Goal: Transaction & Acquisition: Book appointment/travel/reservation

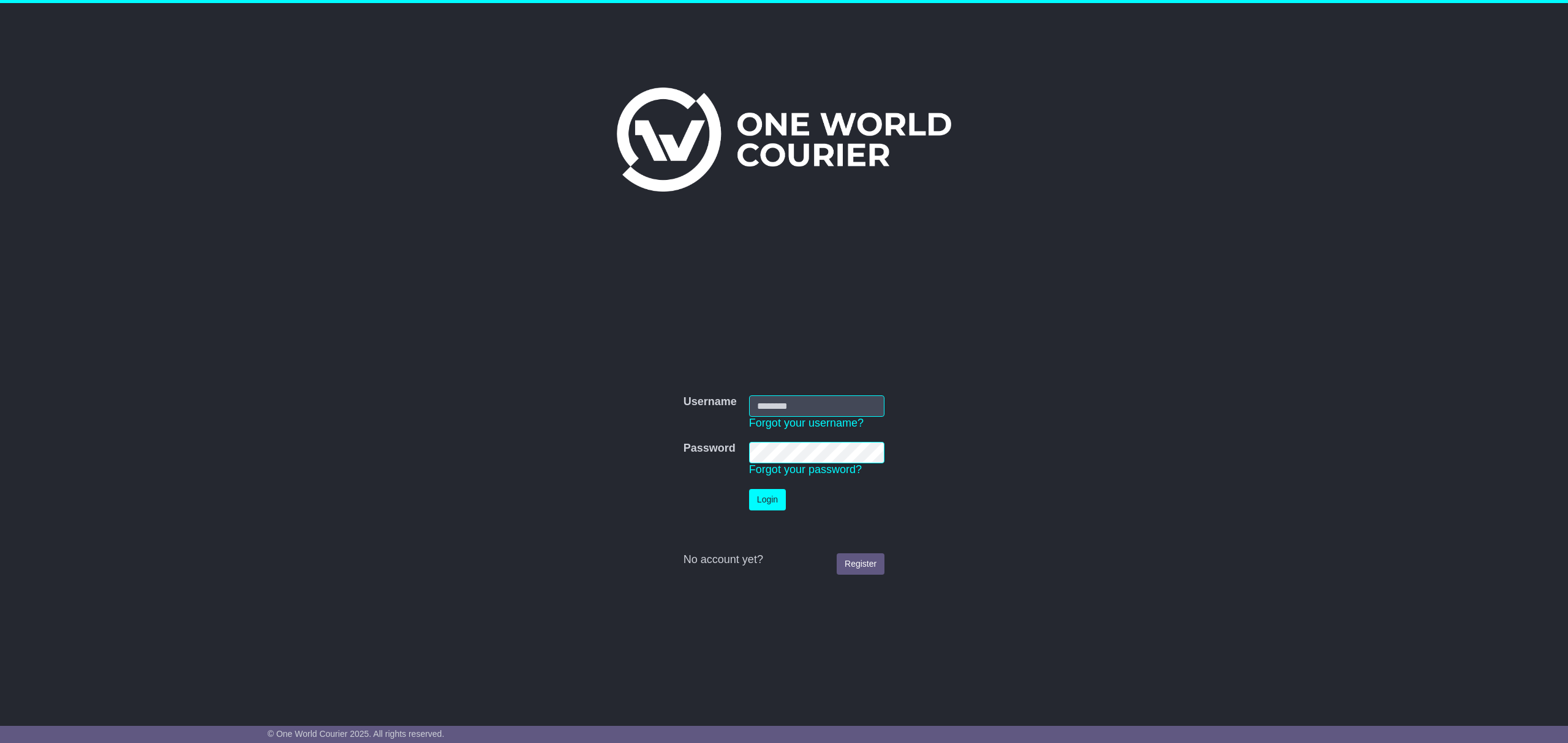
type input "**********"
click at [765, 500] on button "Login" at bounding box center [767, 500] width 37 height 21
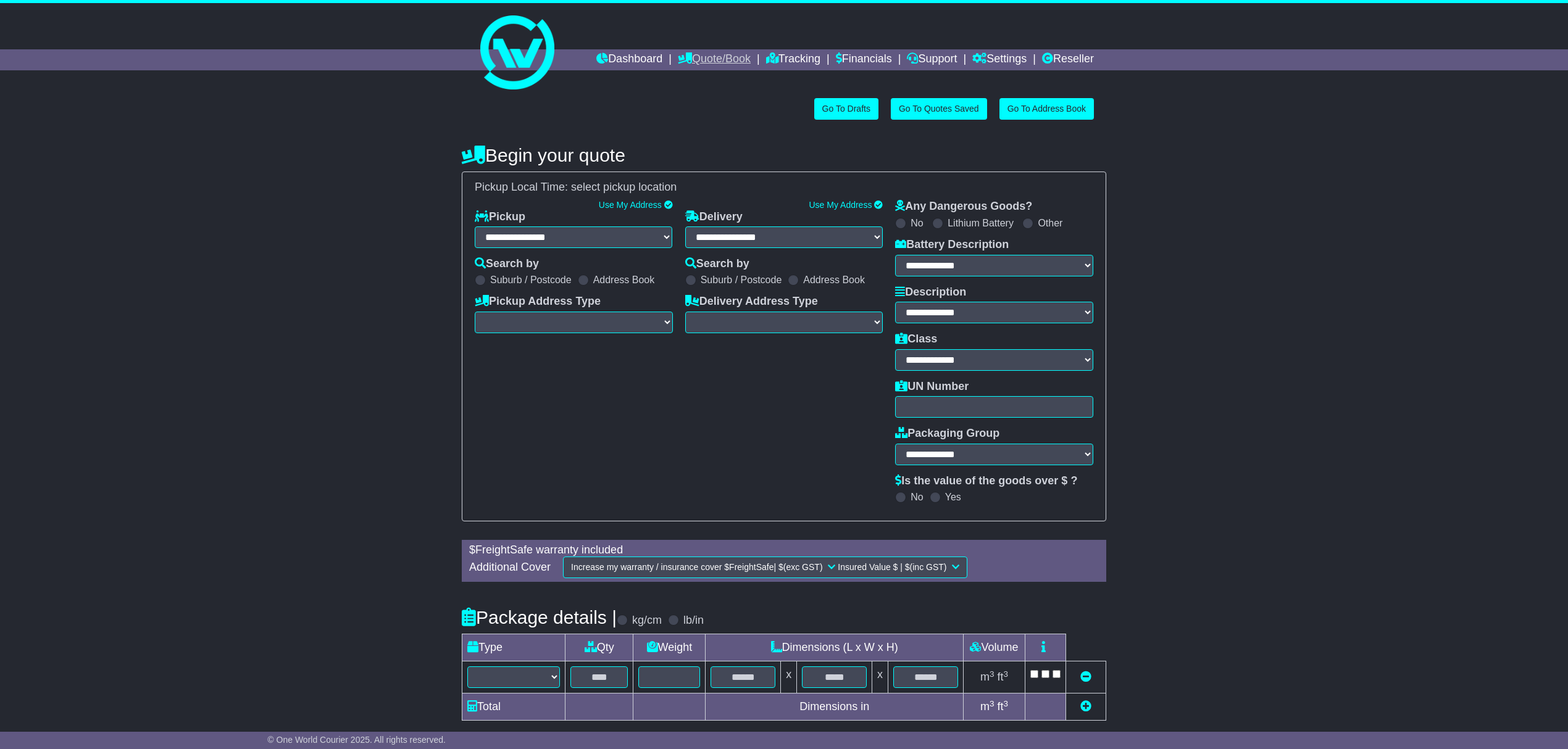
select select "**"
select select
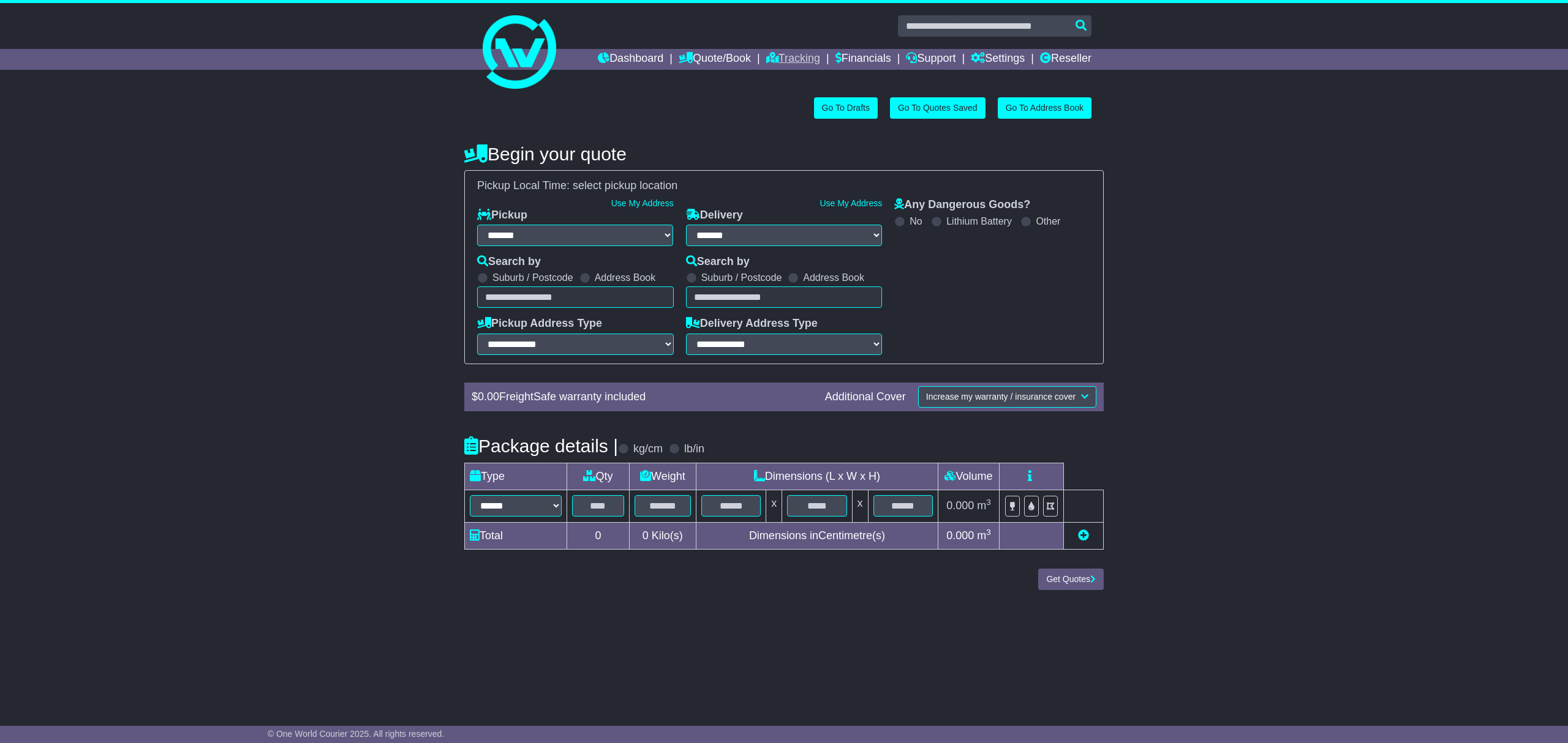
select select
click at [721, 60] on link "Quote/Book" at bounding box center [714, 59] width 73 height 21
click at [700, 93] on link "International" at bounding box center [727, 94] width 97 height 14
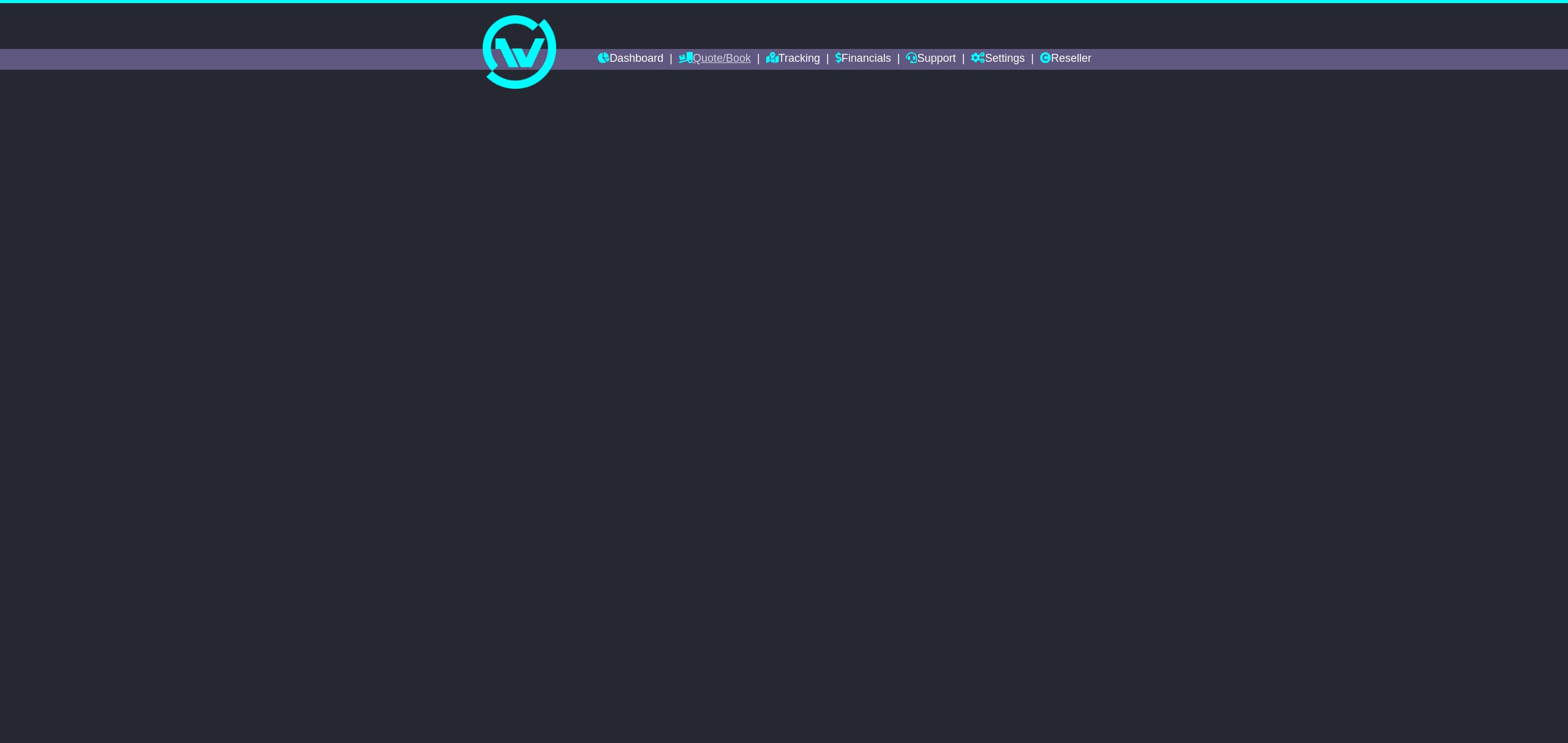
click at [706, 60] on link "Quote/Book" at bounding box center [714, 59] width 73 height 21
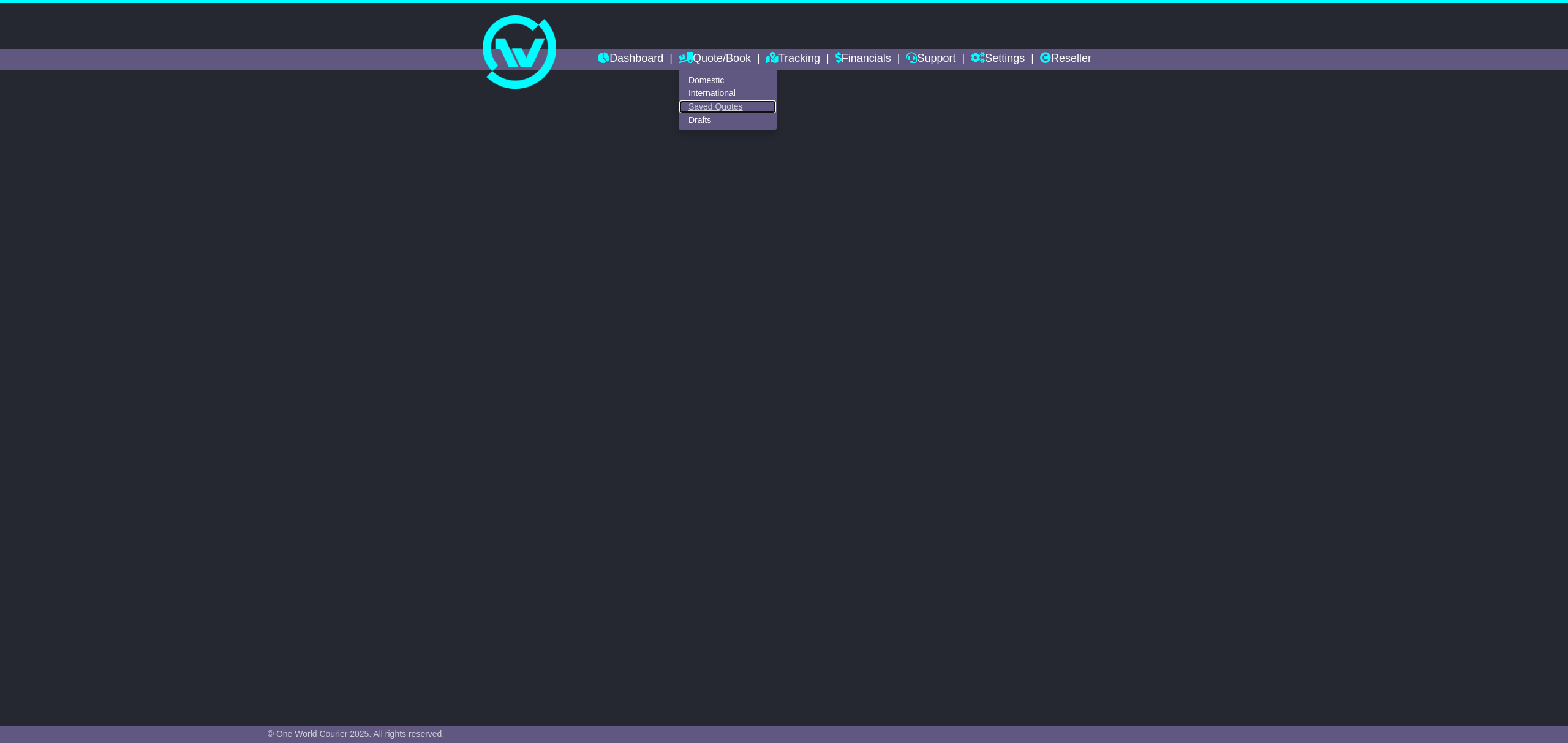
click at [707, 100] on link "Saved Quotes" at bounding box center [727, 107] width 97 height 14
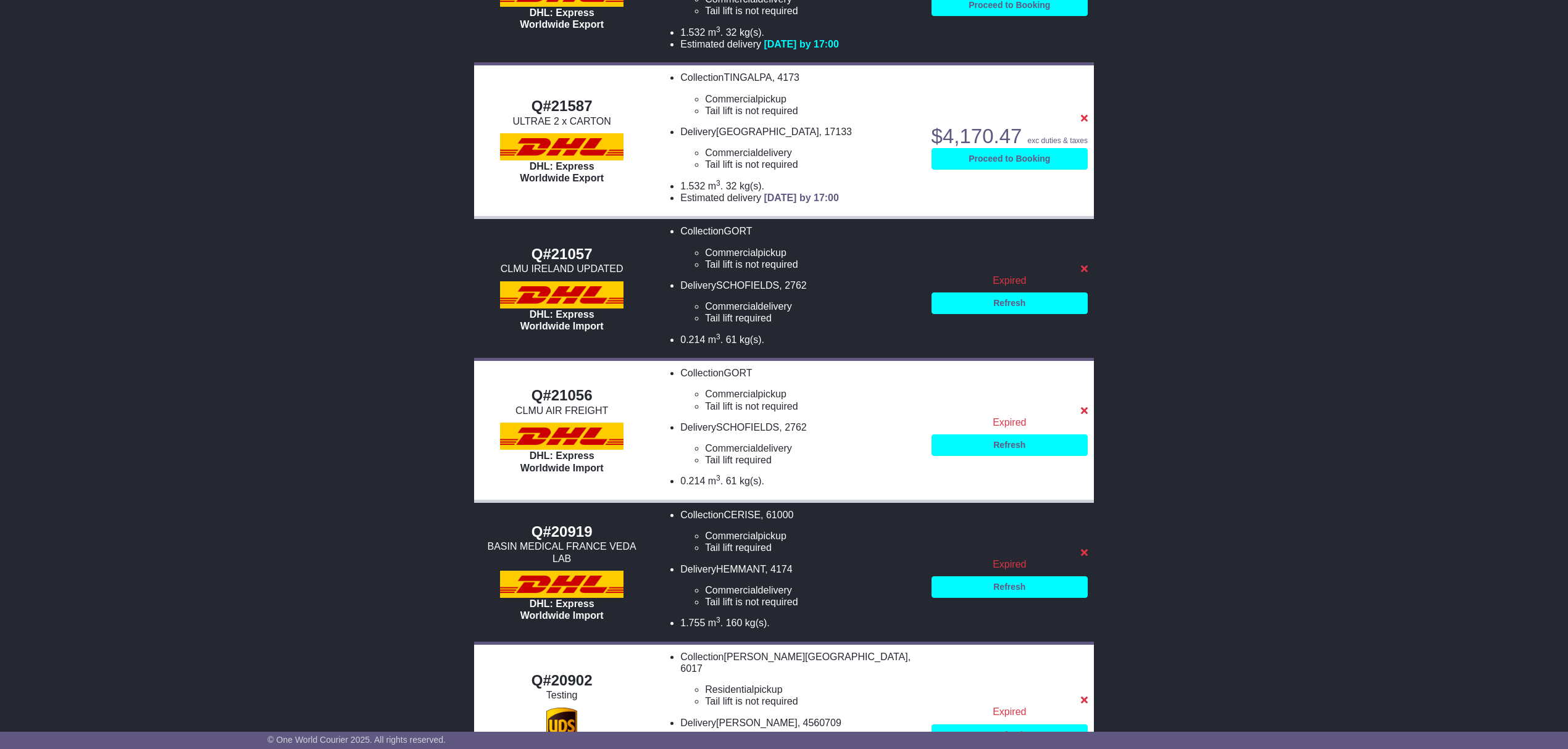
scroll to position [684, 0]
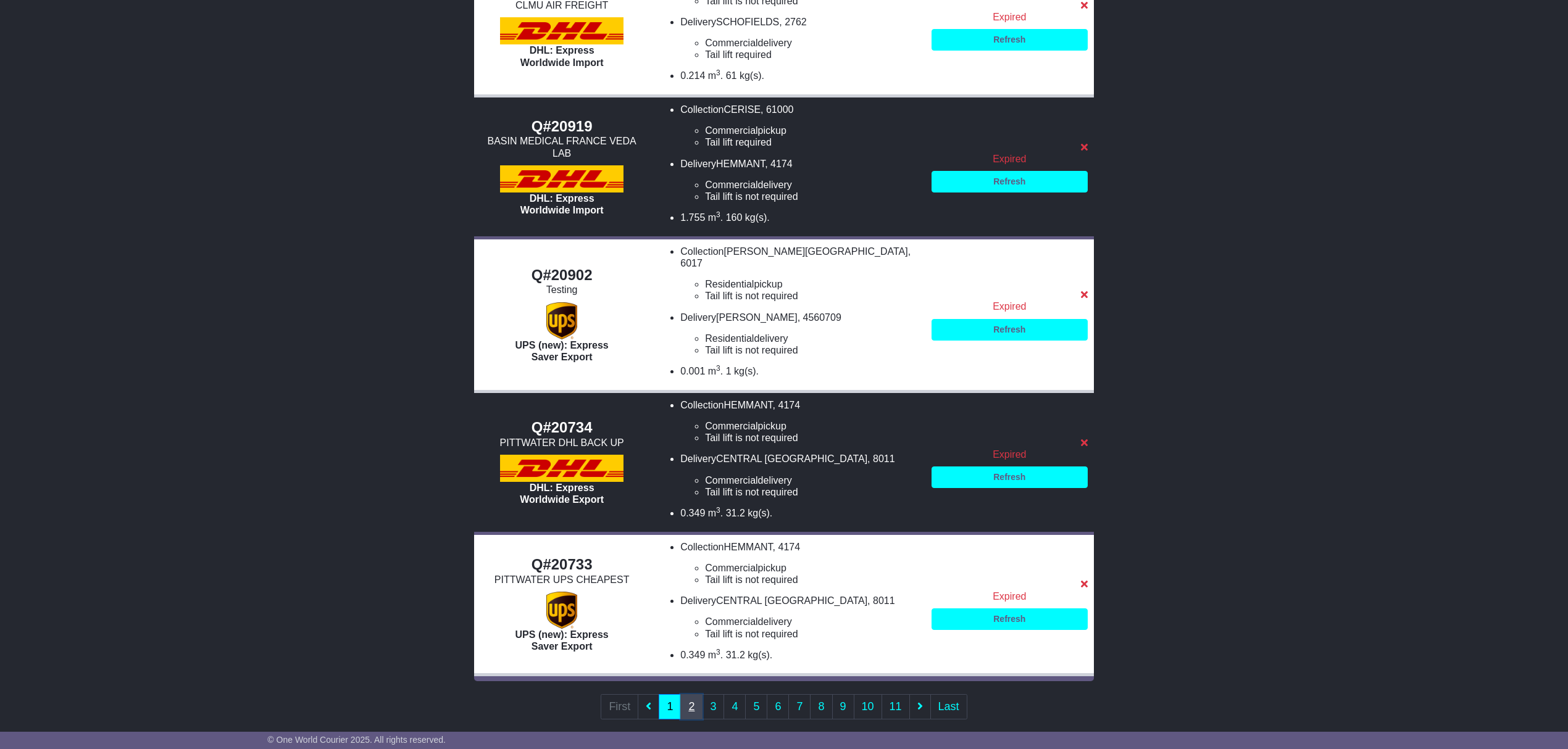
click at [690, 694] on link "2" at bounding box center [691, 707] width 22 height 25
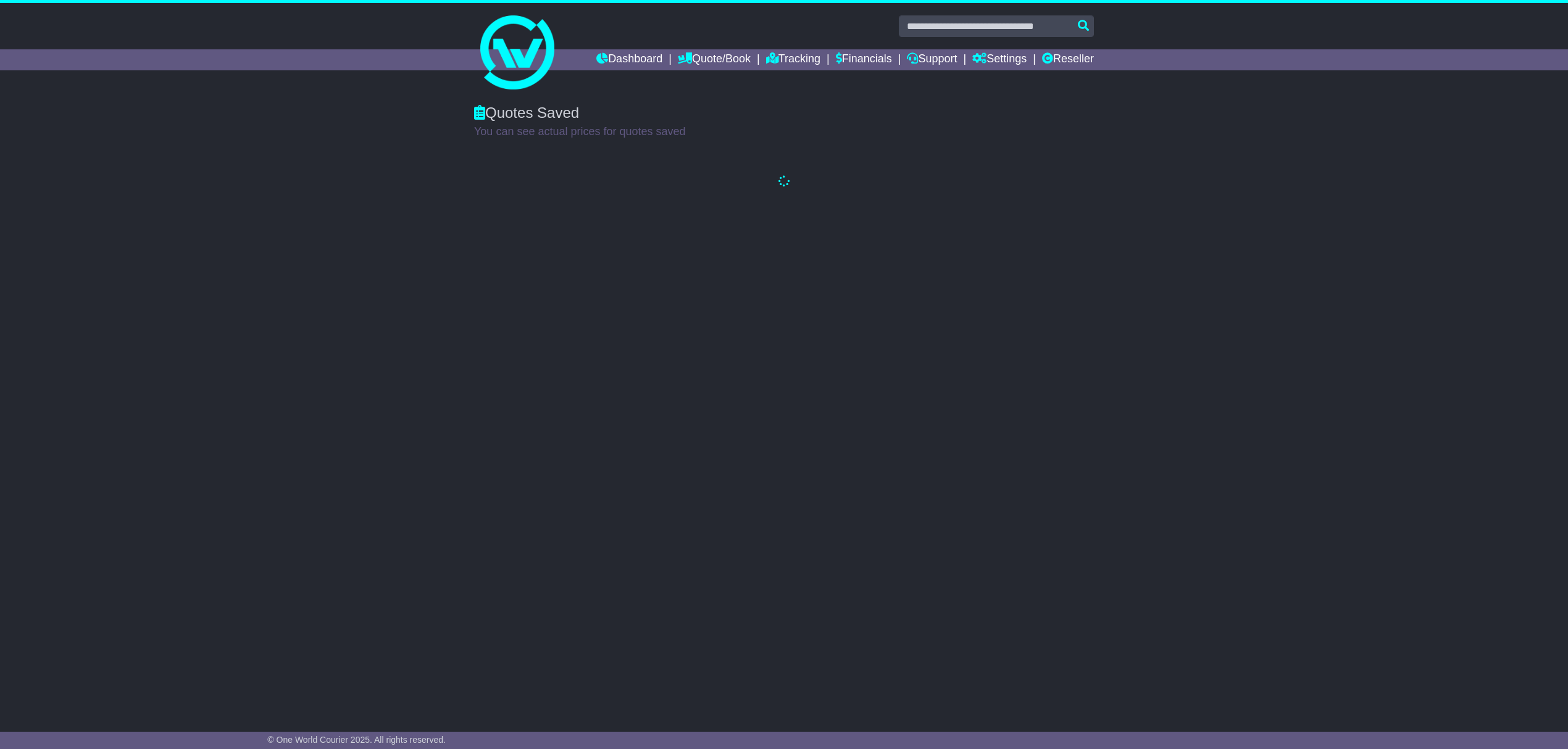
scroll to position [0, 0]
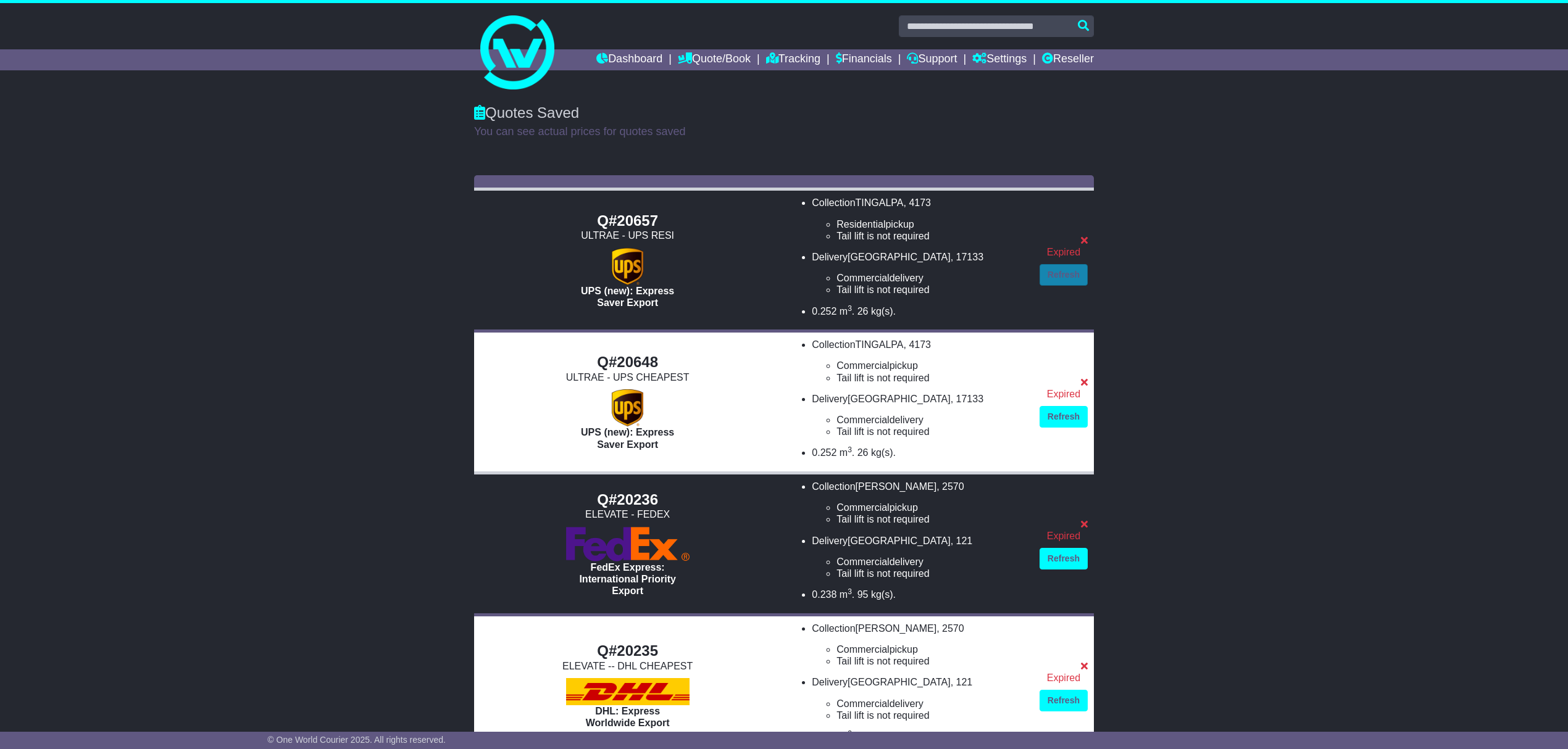
click at [1062, 280] on link "Refresh" at bounding box center [1064, 275] width 48 height 22
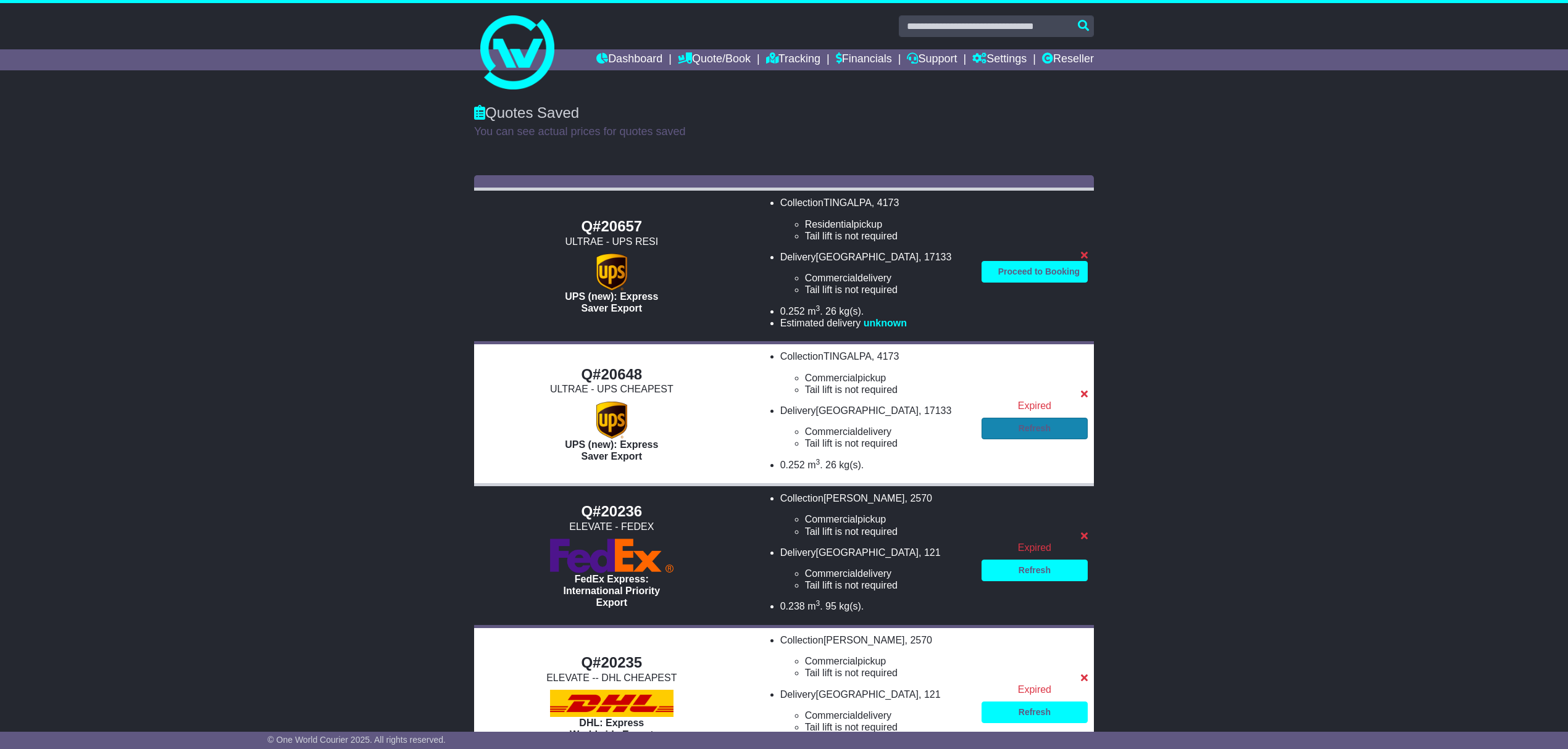
click at [1021, 433] on link "Refresh" at bounding box center [1035, 428] width 106 height 22
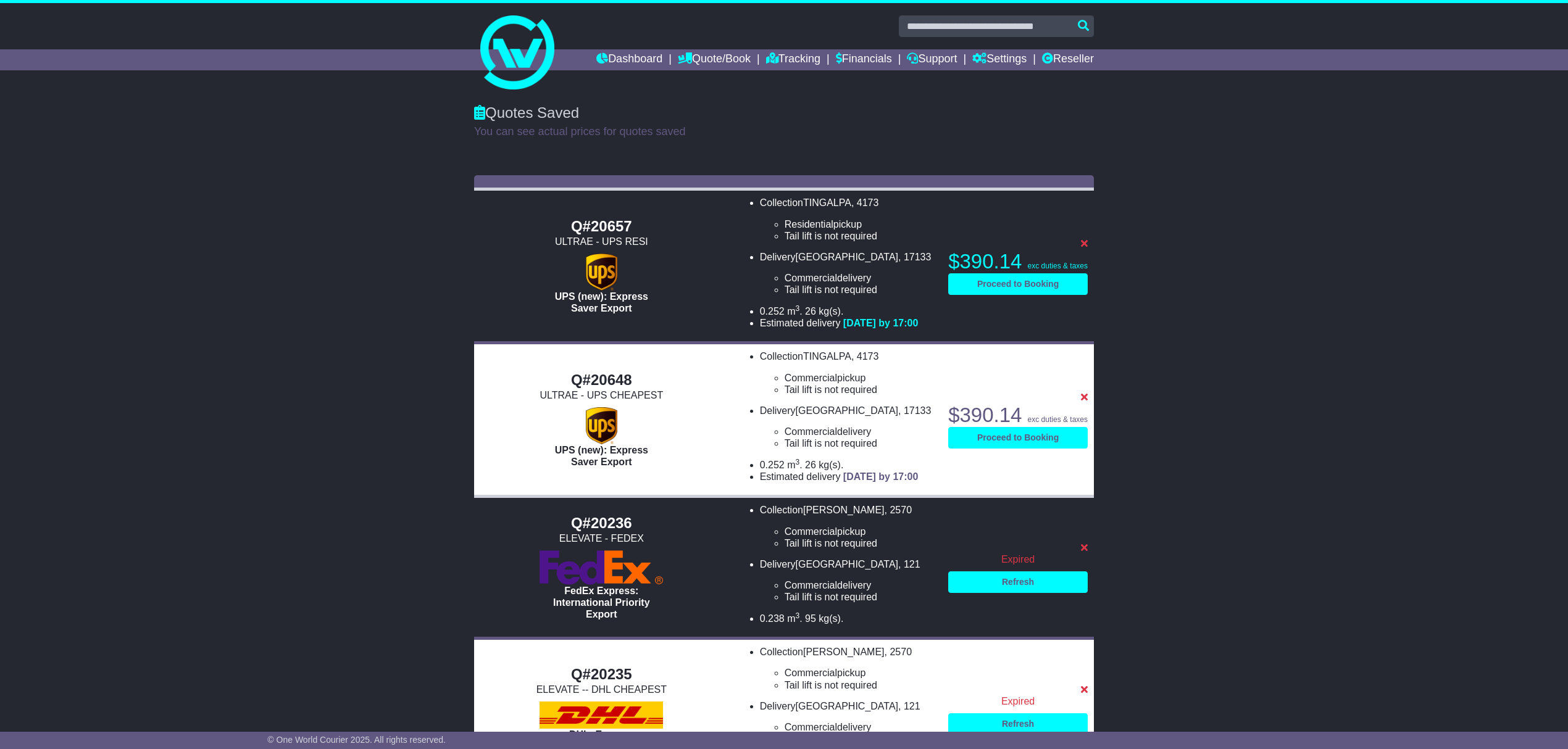
click at [785, 287] on li "Tail lift is not required" at bounding box center [860, 289] width 151 height 12
click at [735, 302] on ul "Collection TINGALPA , 4173 Residential pickup Tail lift is not required Tail li…" at bounding box center [836, 262] width 200 height 132
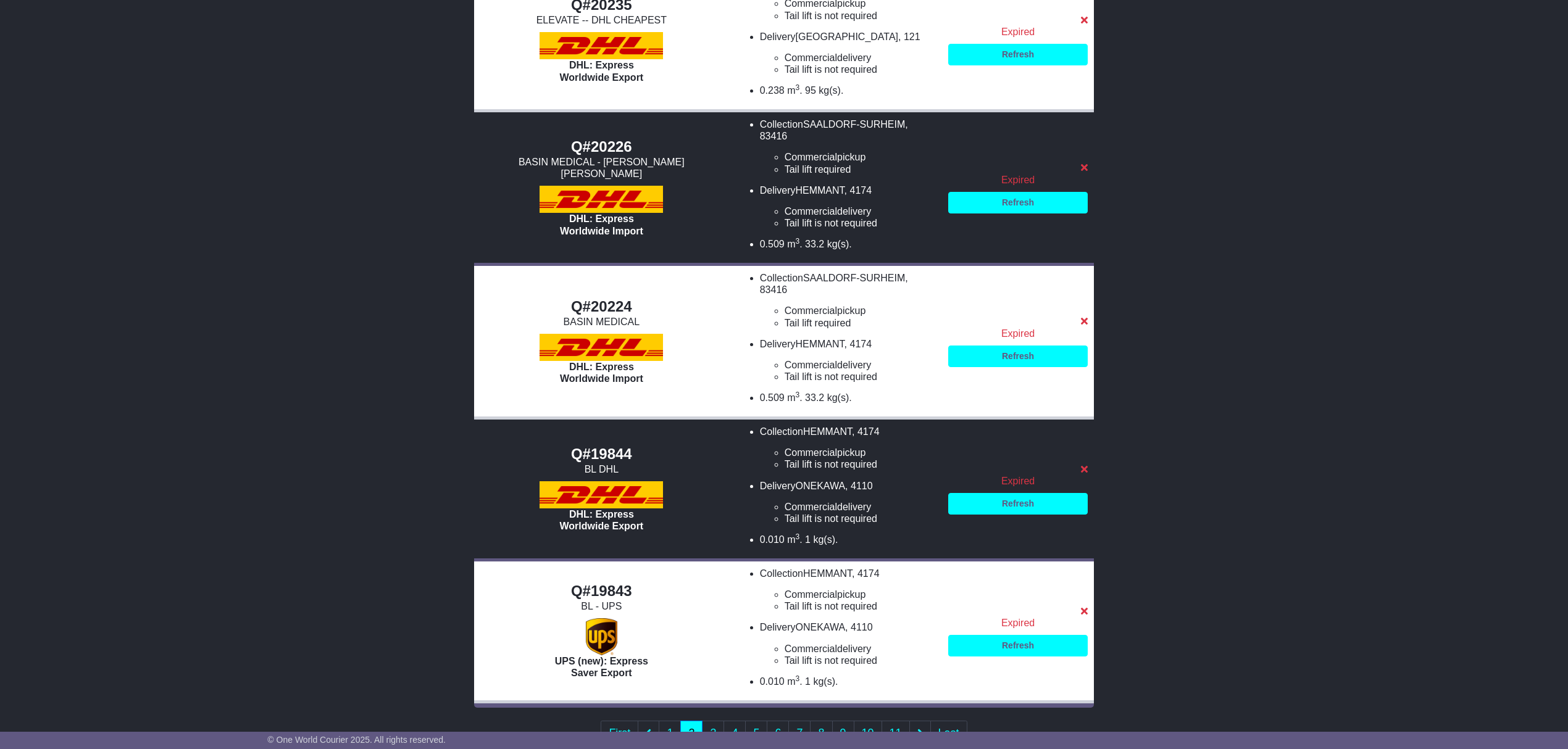
scroll to position [684, 0]
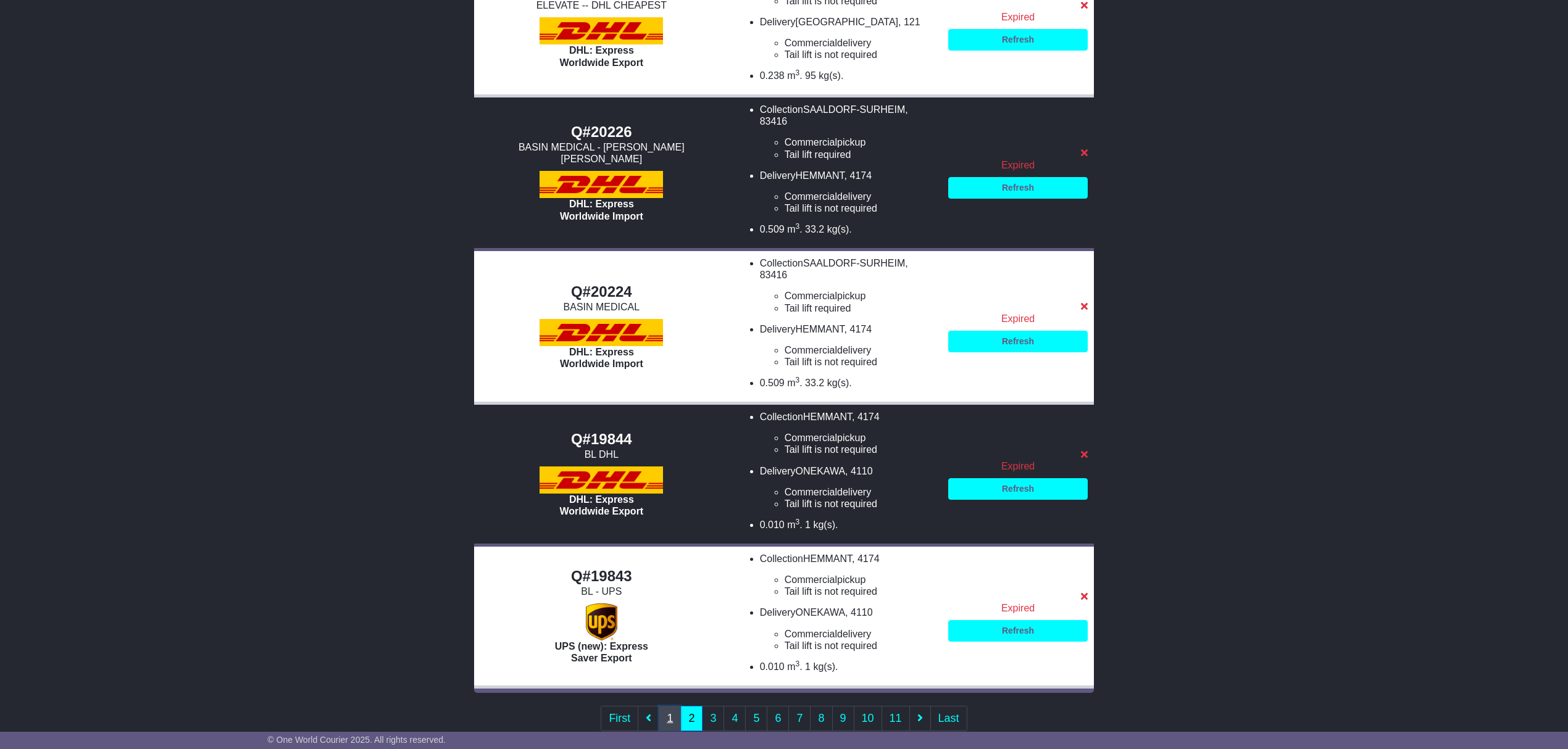
click at [668, 706] on link "1" at bounding box center [670, 718] width 22 height 25
